Goal: Task Accomplishment & Management: Complete application form

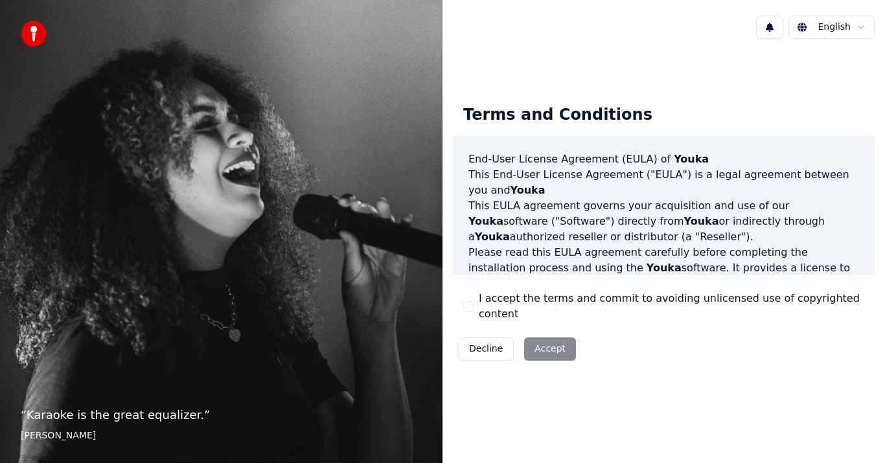
click at [558, 345] on div "Decline Accept" at bounding box center [517, 349] width 128 height 34
click at [534, 341] on div "Decline Accept" at bounding box center [517, 349] width 128 height 34
click at [470, 307] on button "I accept the terms and commit to avoiding unlicensed use of copyrighted content" at bounding box center [468, 306] width 10 height 10
click at [530, 341] on button "Accept" at bounding box center [550, 348] width 52 height 23
